Goal: Information Seeking & Learning: Understand process/instructions

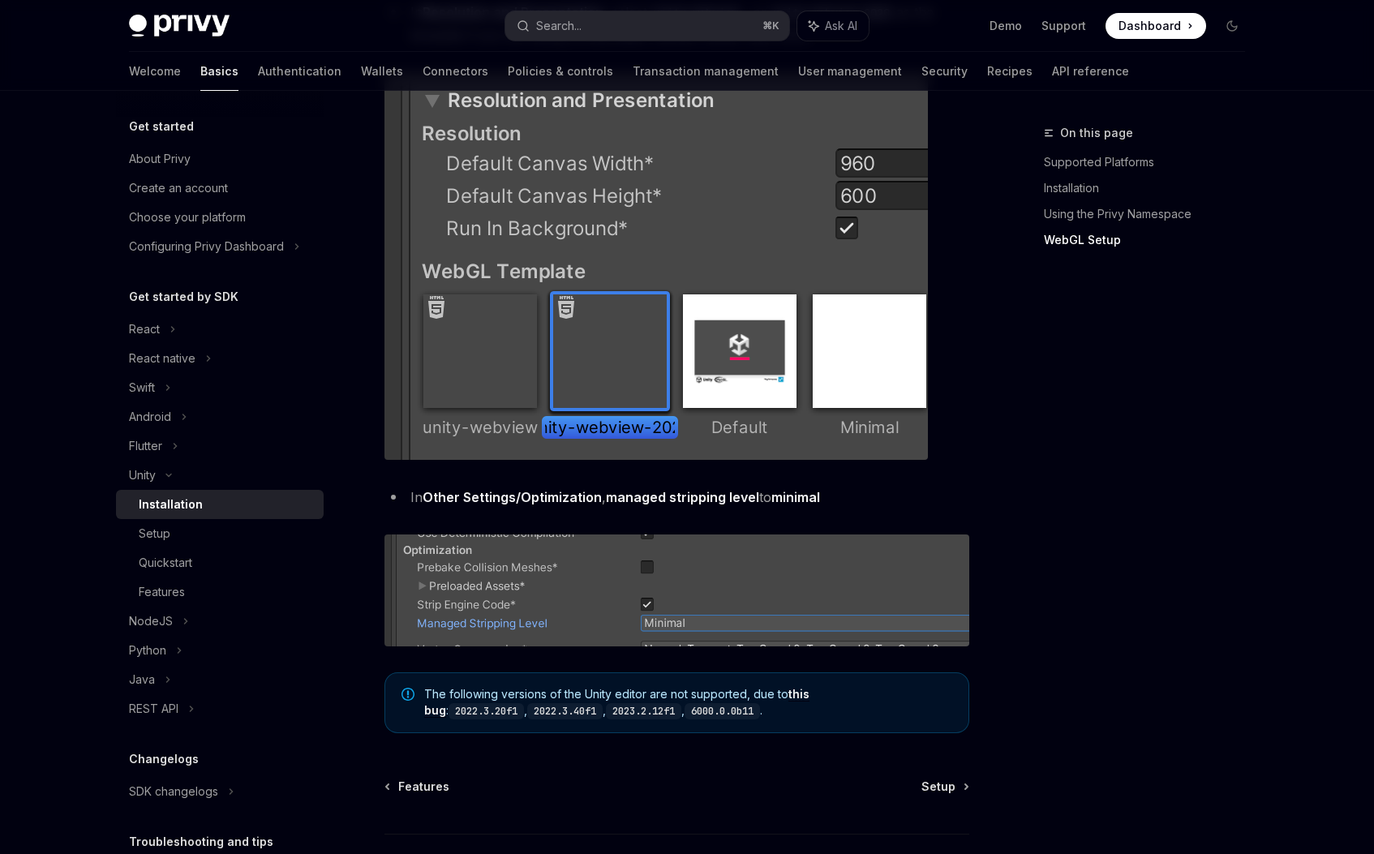
scroll to position [1855, 0]
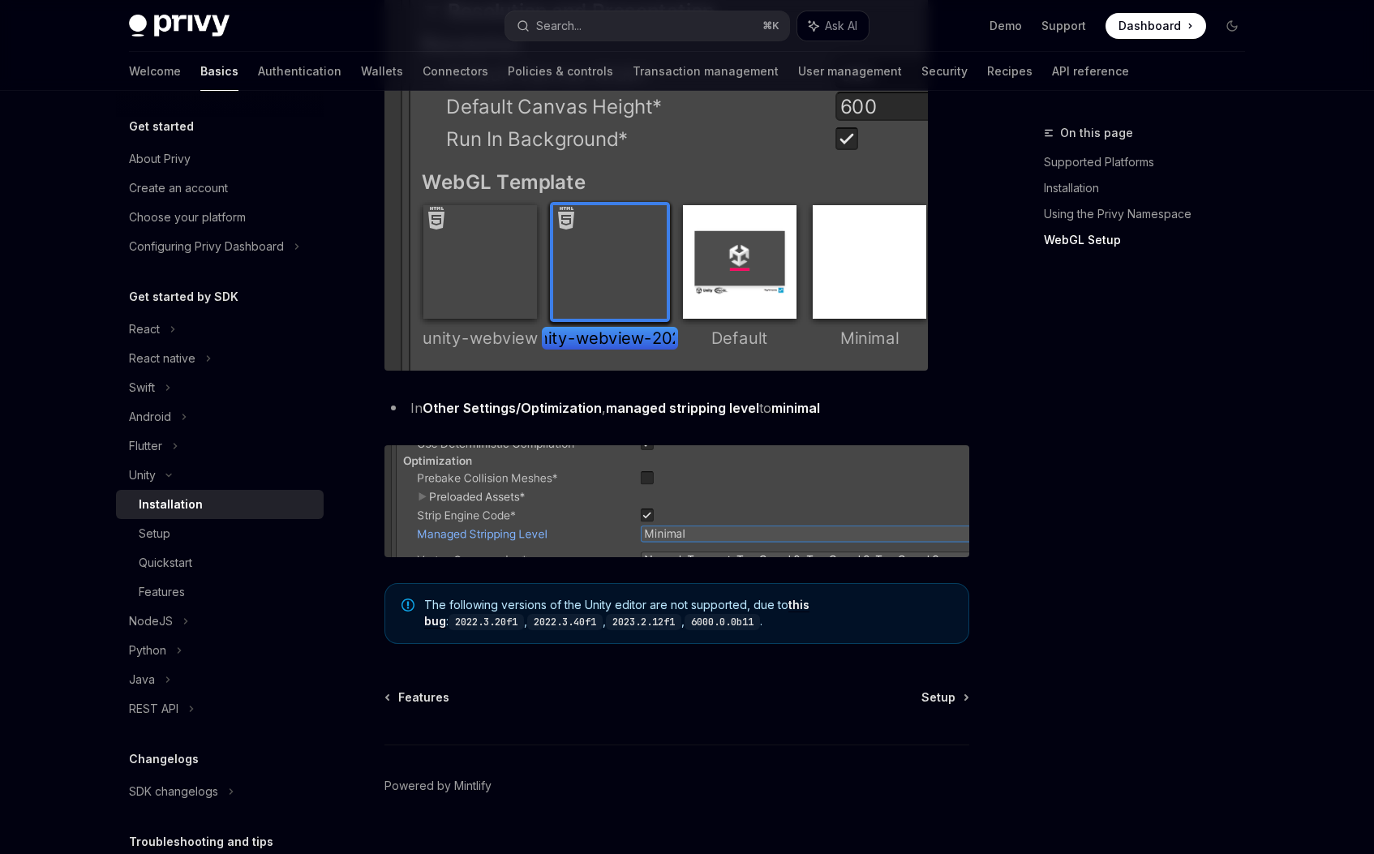
click at [652, 460] on img at bounding box center [676, 501] width 585 height 112
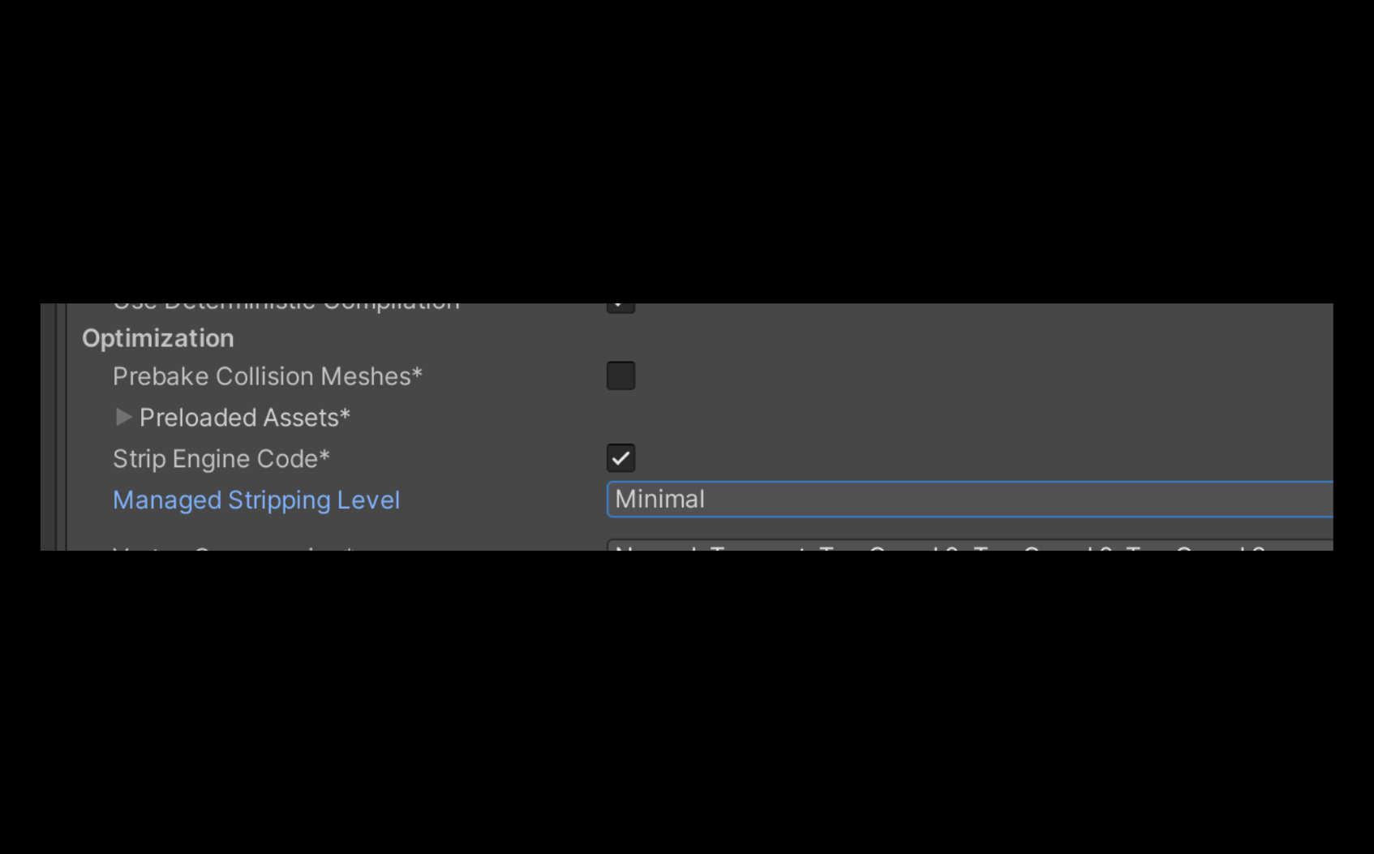
click at [617, 182] on div at bounding box center [687, 427] width 1374 height 854
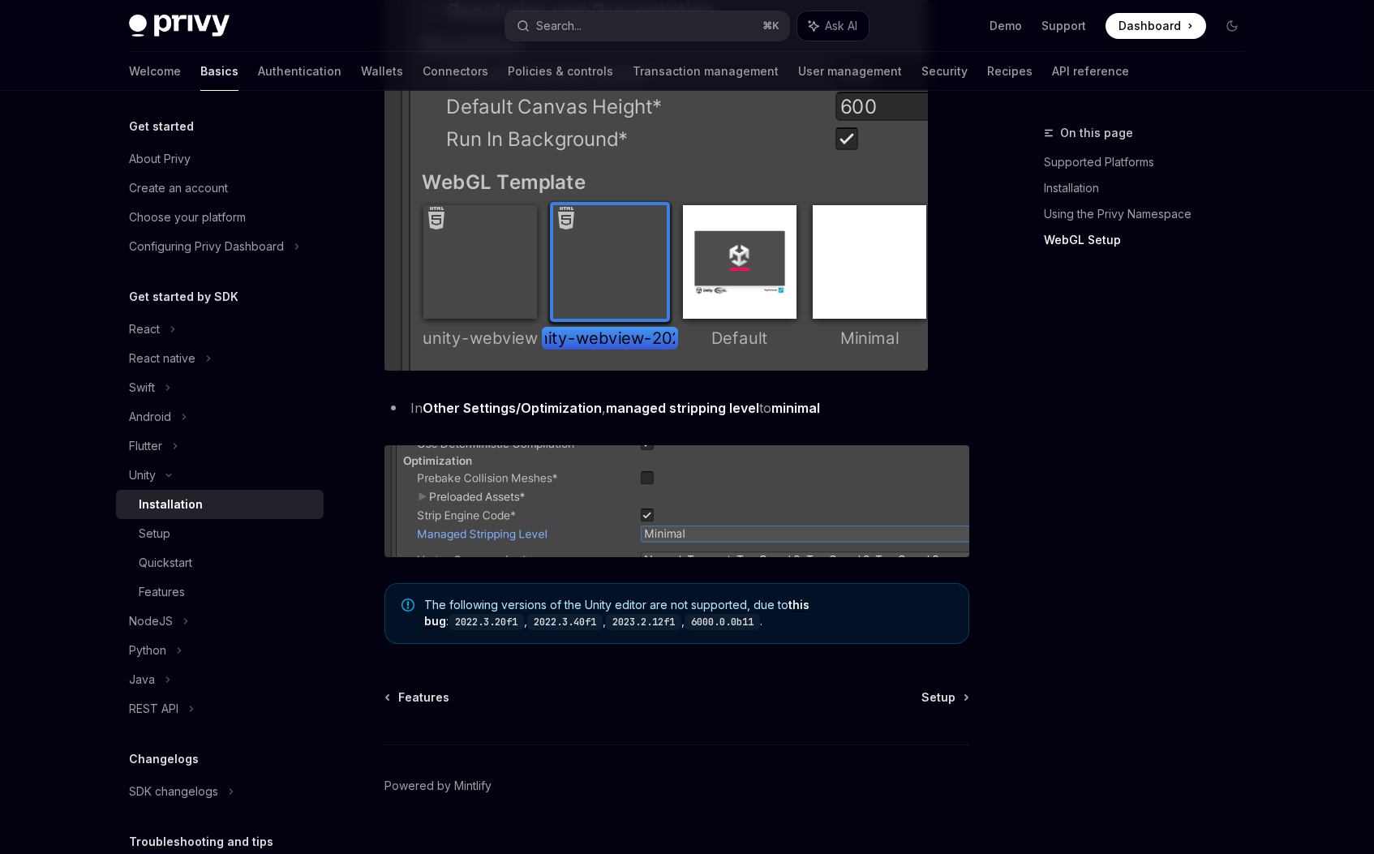
scroll to position [1886, 0]
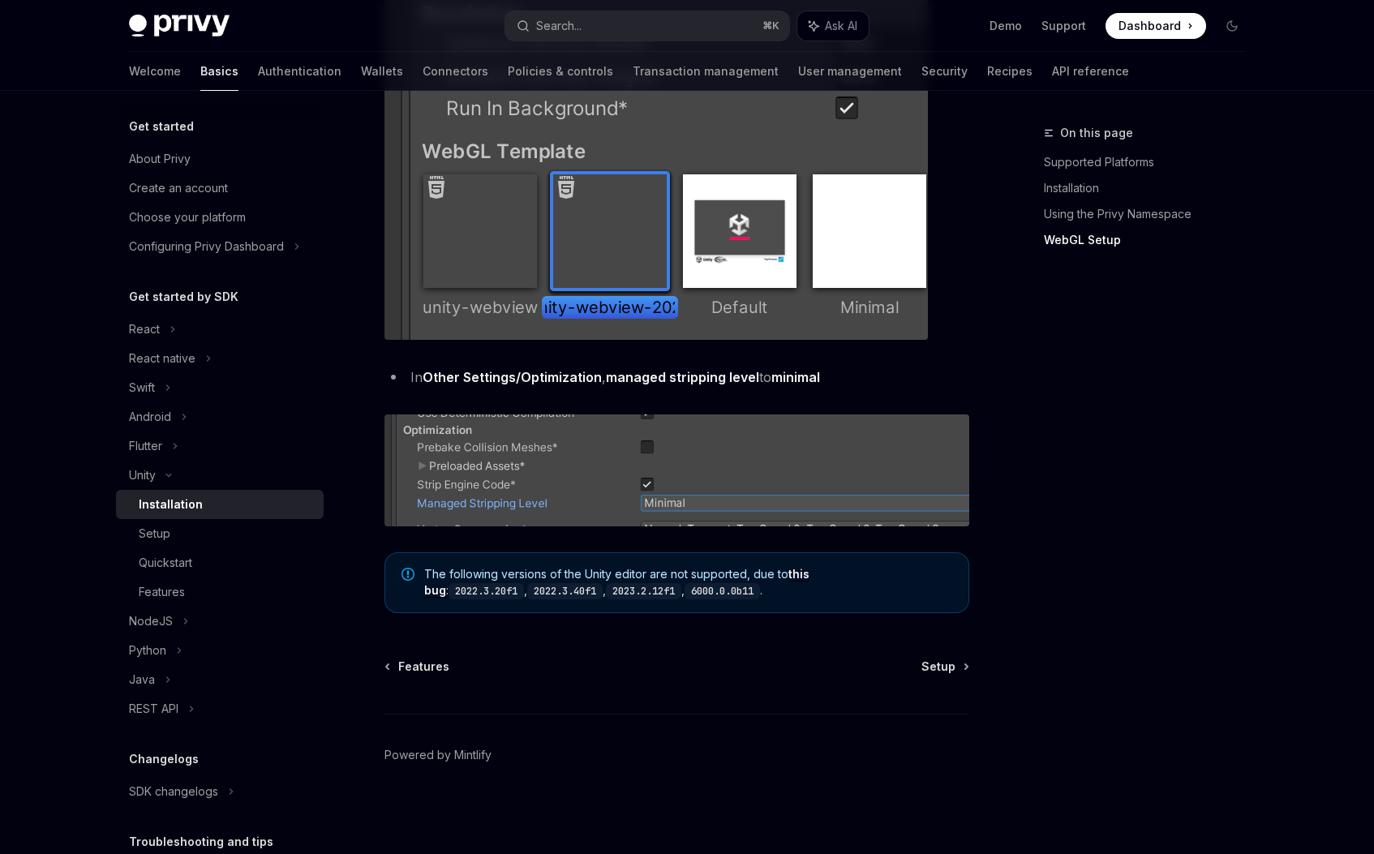
click at [809, 576] on link "this bug" at bounding box center [616, 582] width 385 height 31
click at [164, 551] on link "Quickstart" at bounding box center [220, 562] width 208 height 29
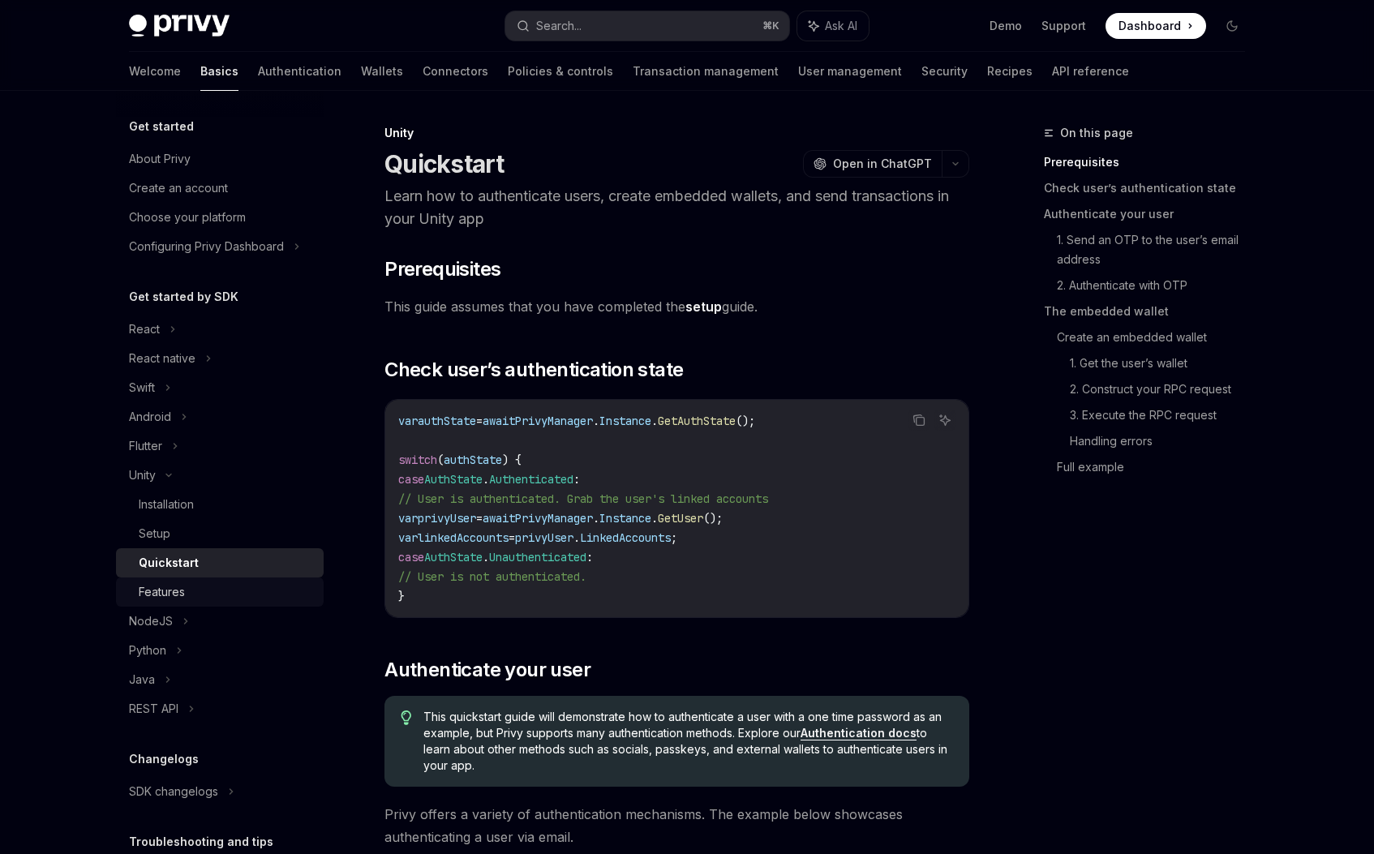
click at [187, 588] on div "Features" at bounding box center [226, 591] width 175 height 19
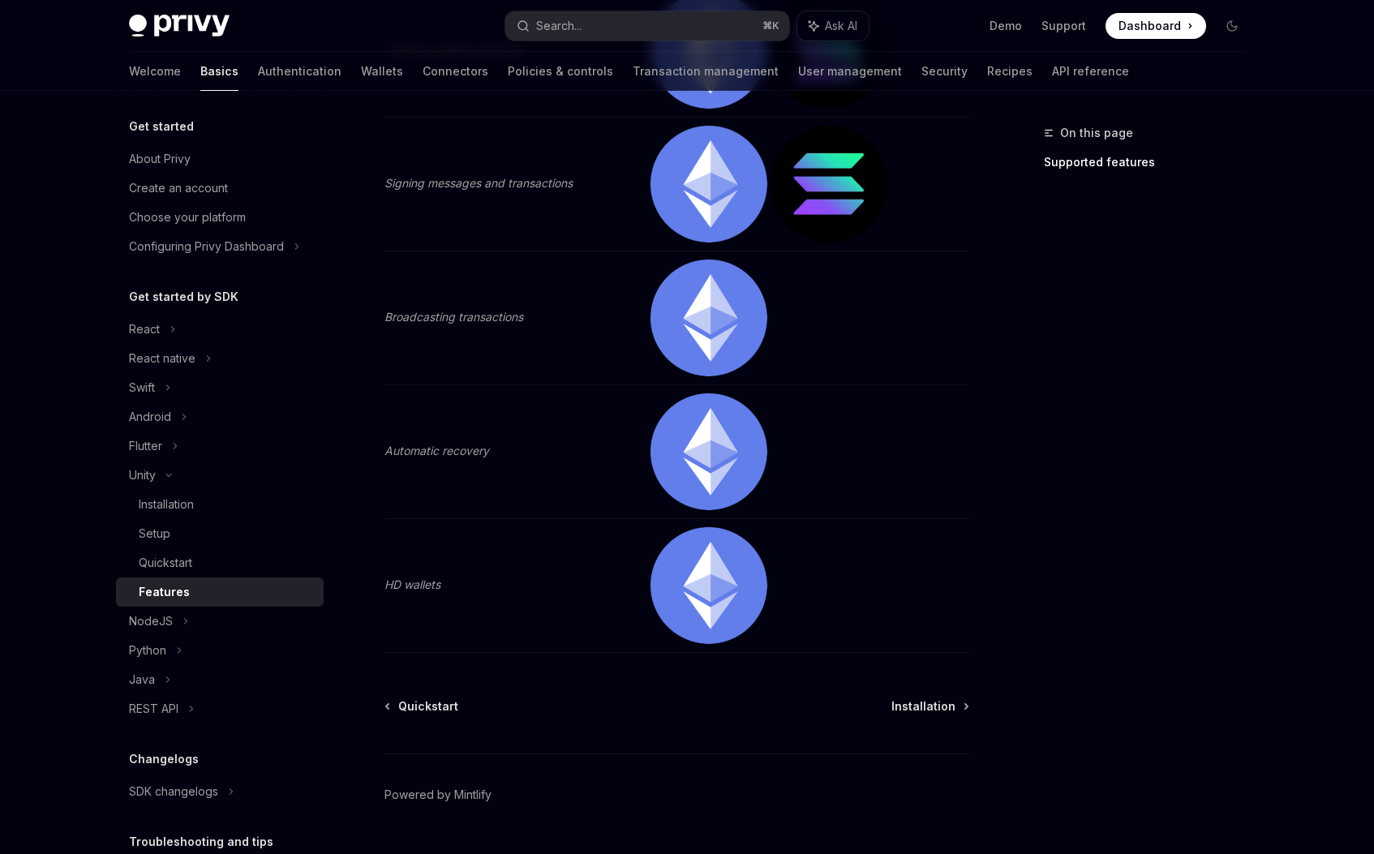
scroll to position [448, 0]
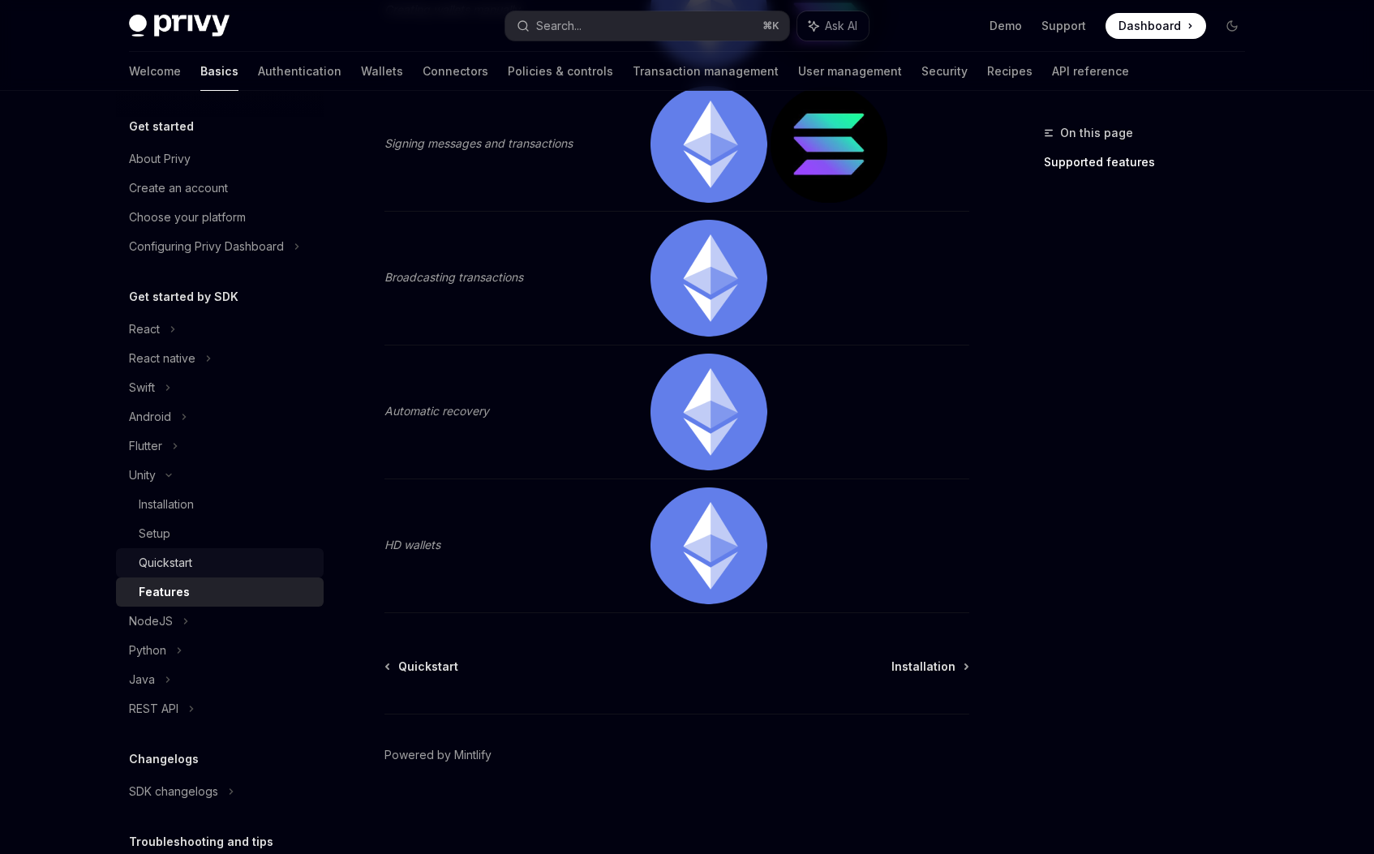
click at [187, 560] on div "Quickstart" at bounding box center [166, 562] width 54 height 19
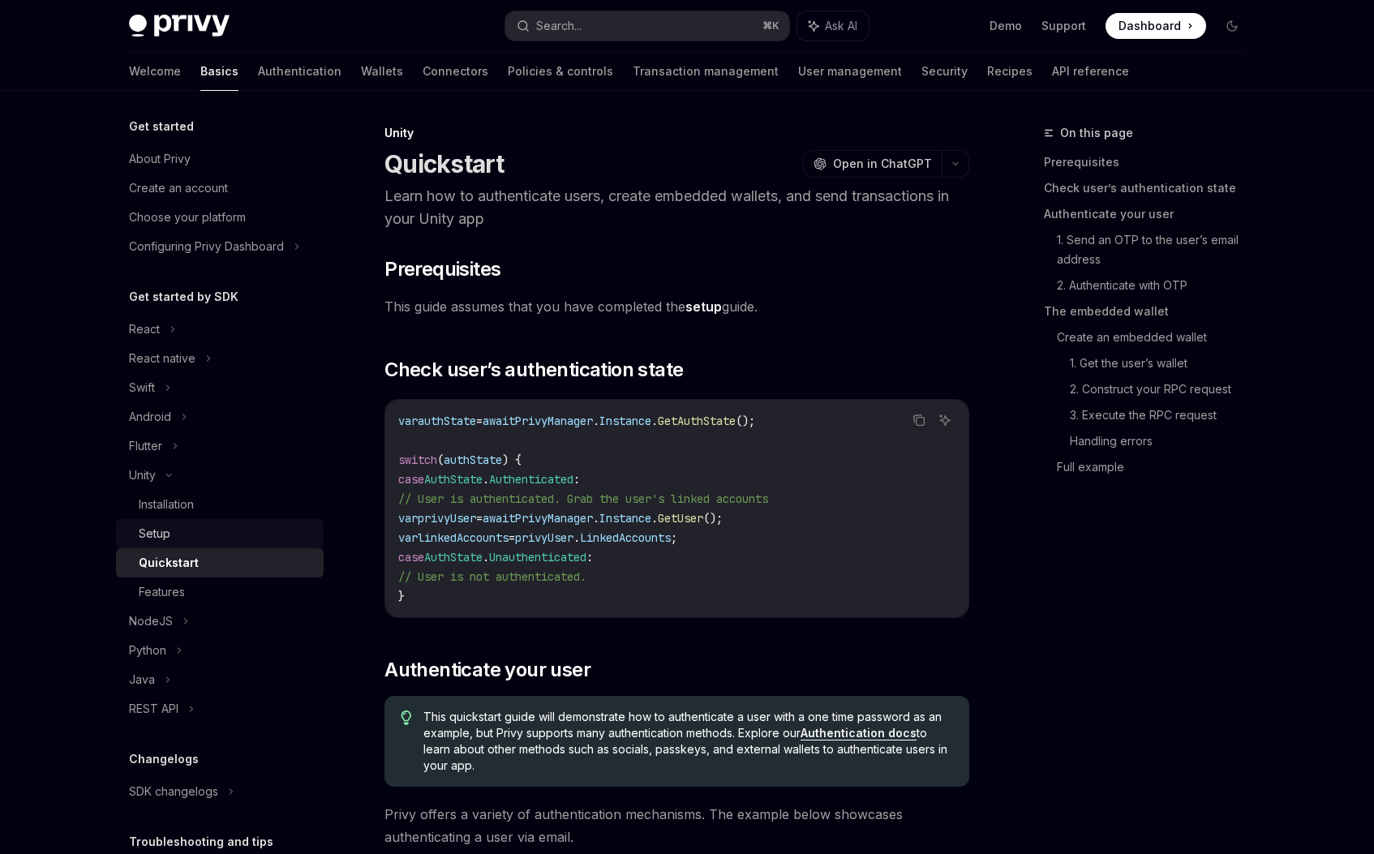
type textarea "*"
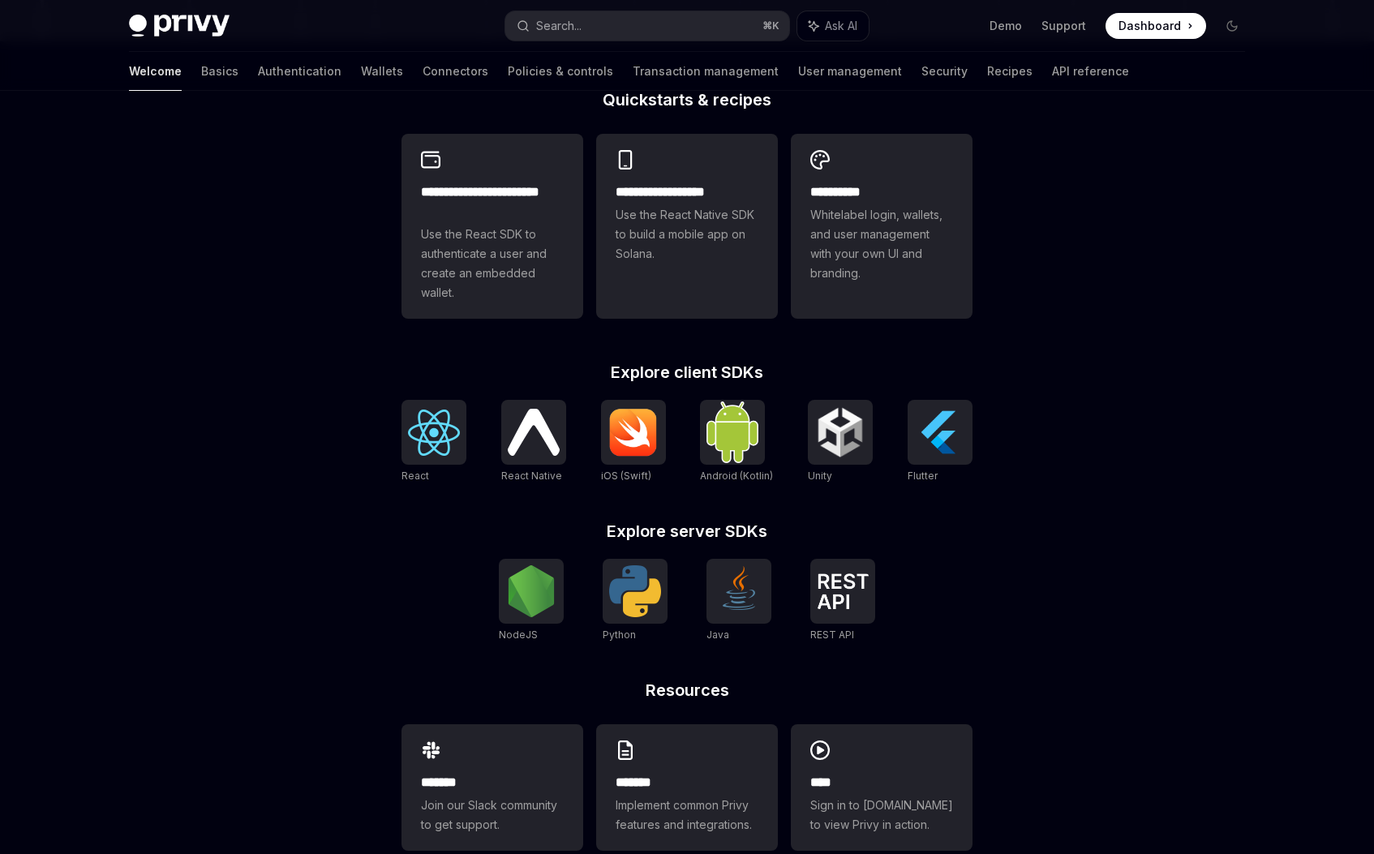
scroll to position [423, 0]
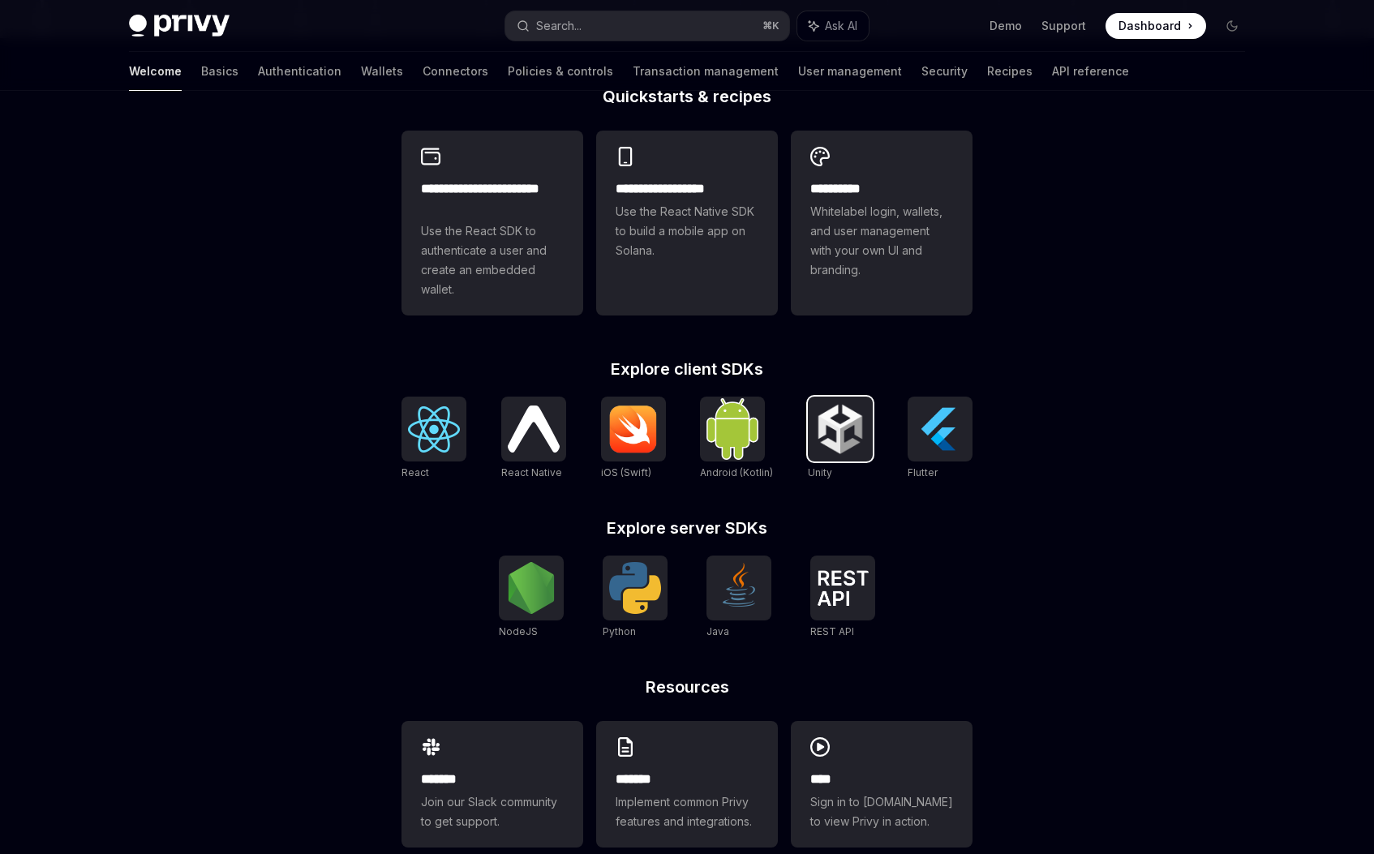
click at [845, 442] on img at bounding box center [840, 429] width 52 height 52
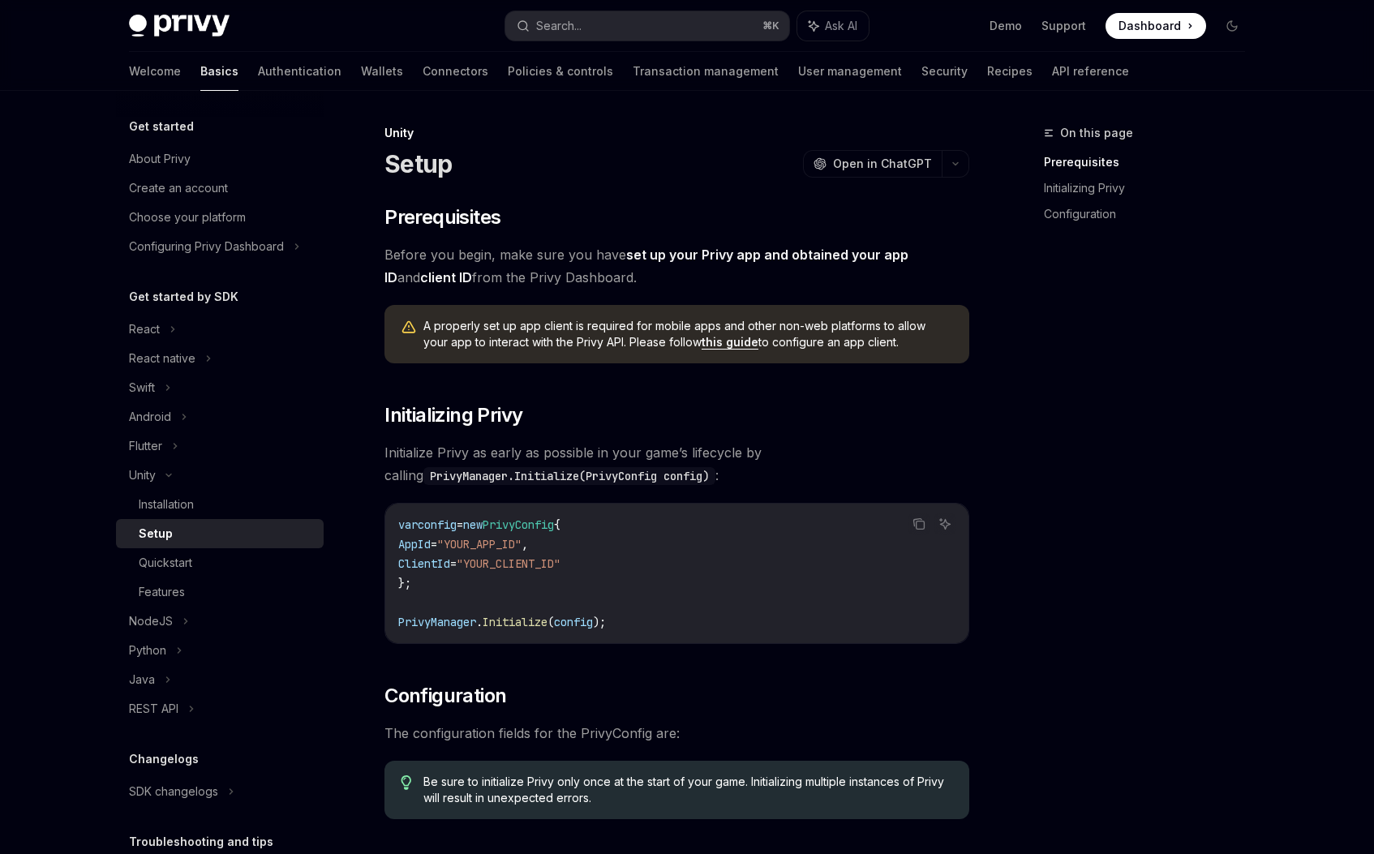
click at [1150, 23] on span "Dashboard" at bounding box center [1149, 26] width 62 height 16
